Goal: Information Seeking & Learning: Learn about a topic

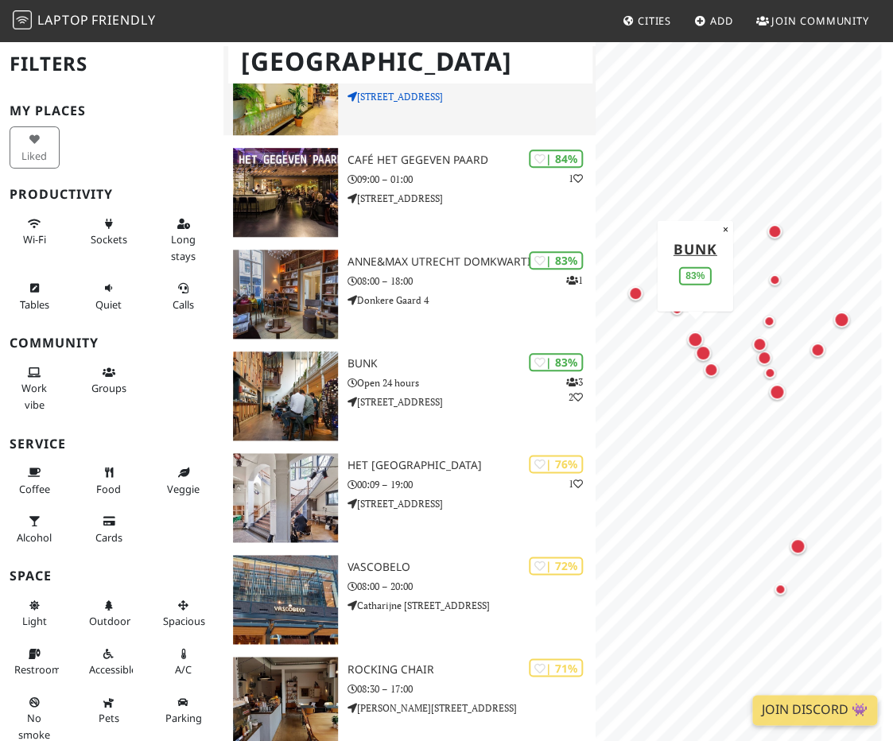
scroll to position [293, 0]
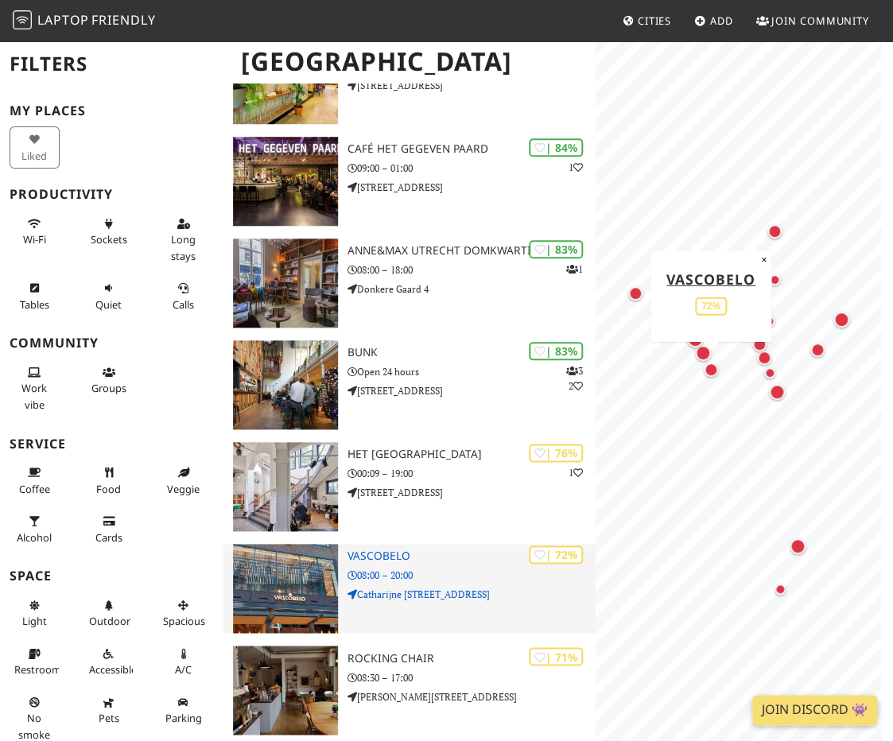
click at [387, 602] on p "Catharijne Esplanade 8" at bounding box center [471, 594] width 248 height 15
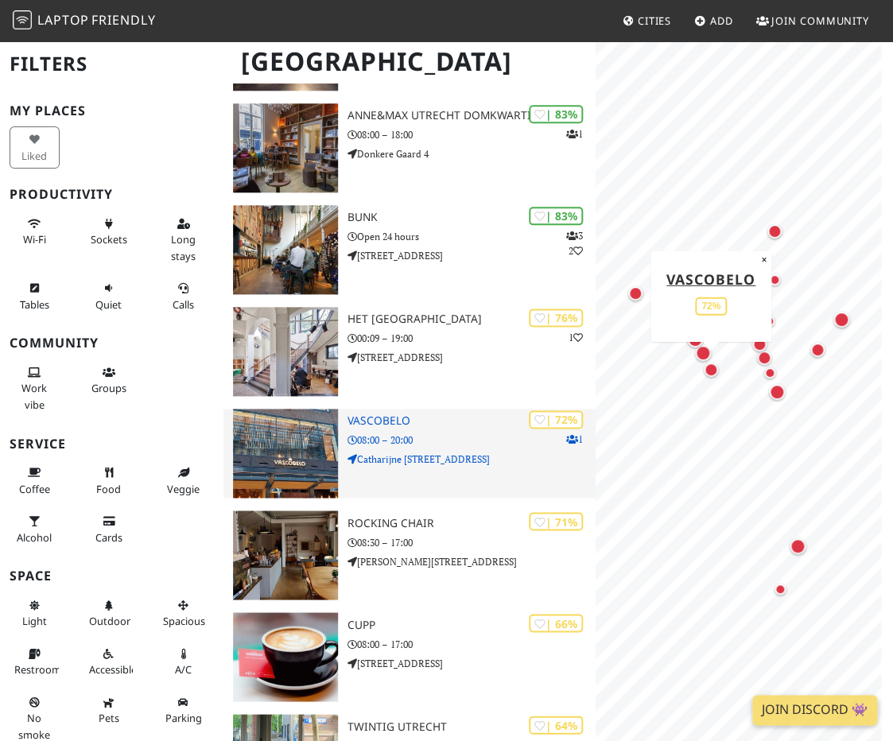
scroll to position [264, 0]
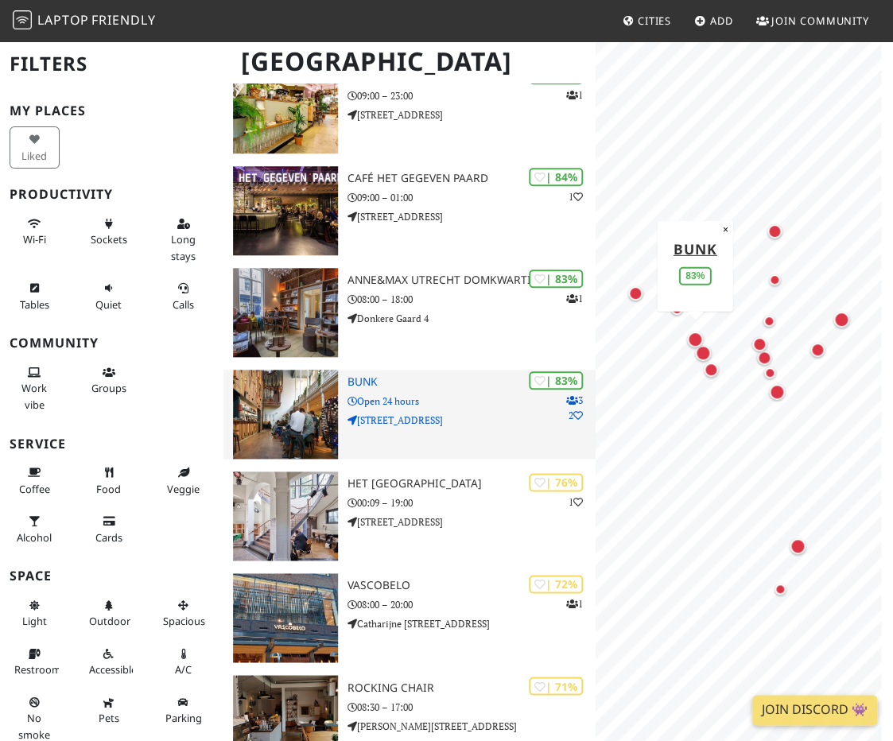
click at [375, 376] on h3 "BUNK" at bounding box center [471, 382] width 248 height 14
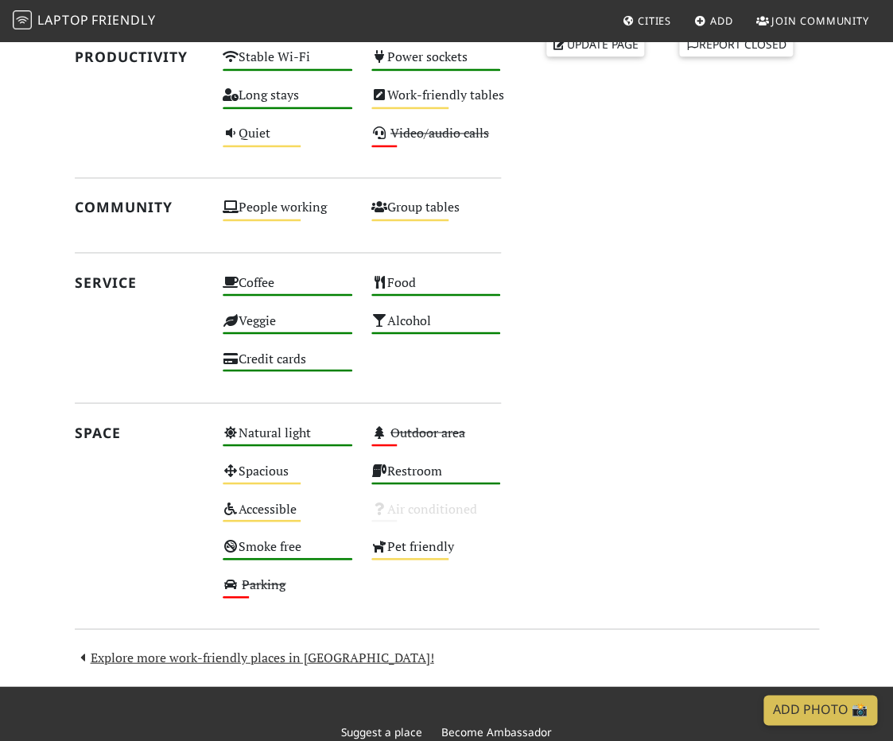
scroll to position [138, 0]
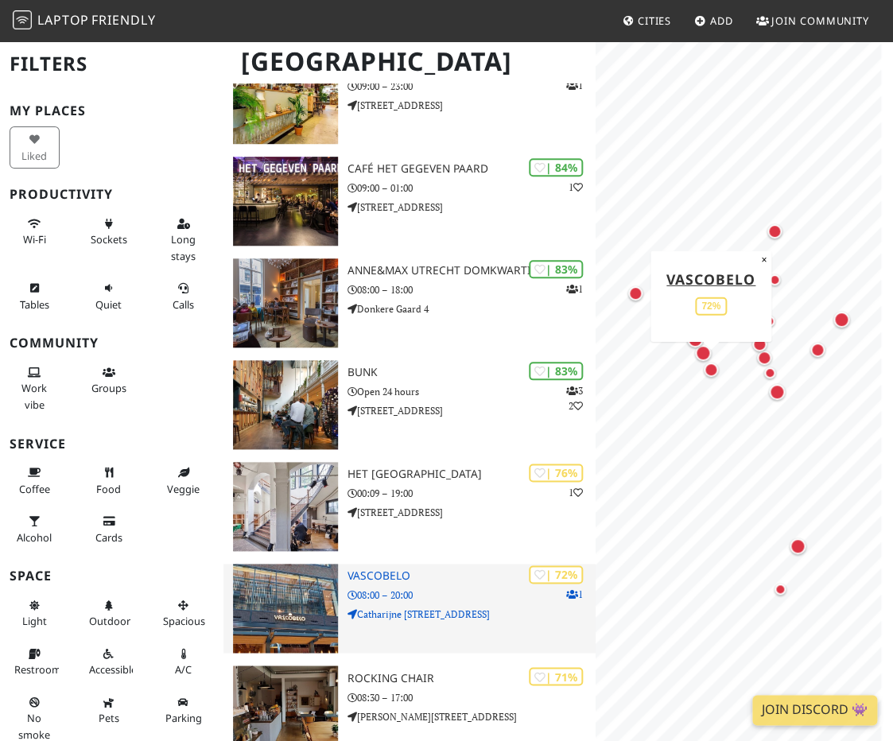
scroll to position [311, 0]
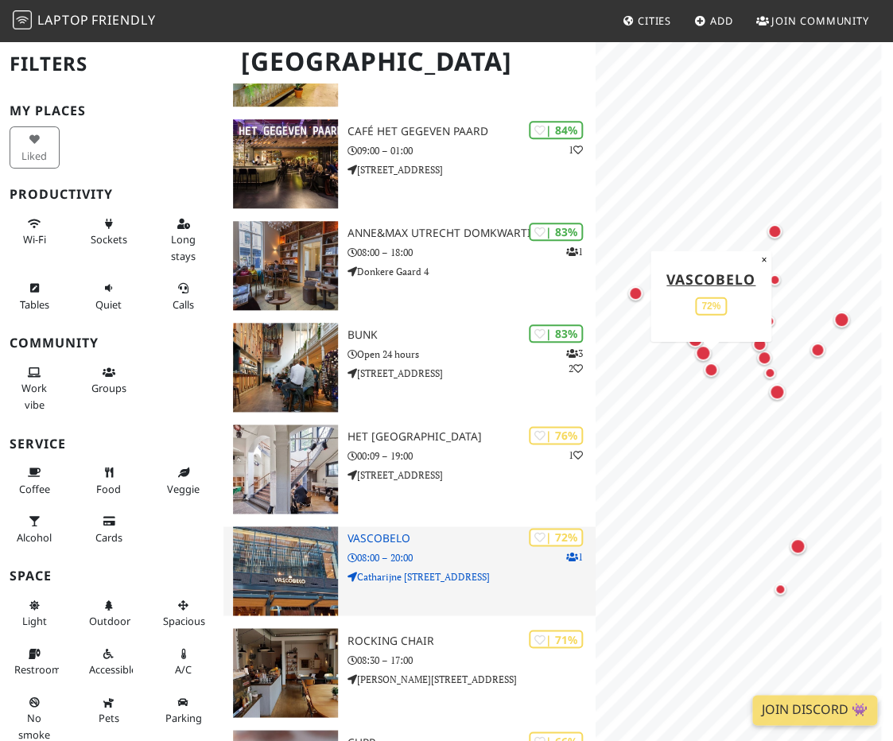
click at [374, 536] on h3 "Vascobelo" at bounding box center [471, 539] width 248 height 14
